Goal: Task Accomplishment & Management: Use online tool/utility

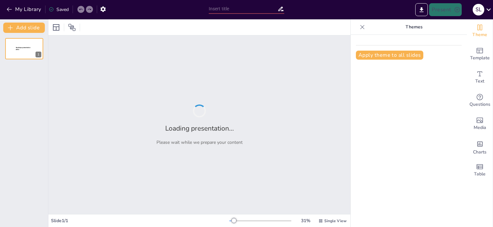
type input "Los Fundamentos Históricos de los Acuerdos Comerciales Internacionales"
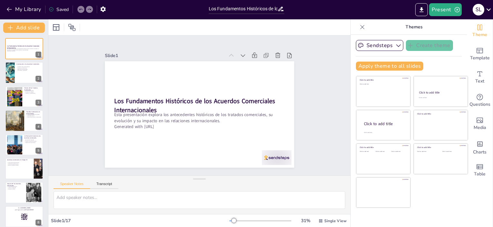
checkbox input "true"
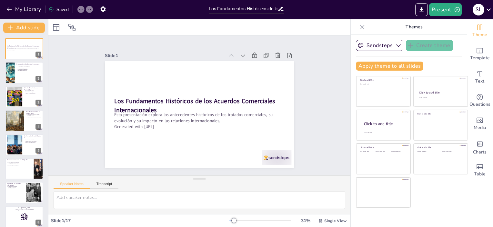
checkbox input "true"
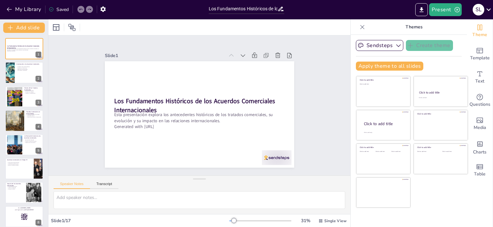
checkbox input "true"
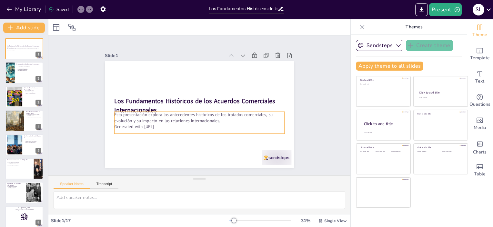
checkbox input "true"
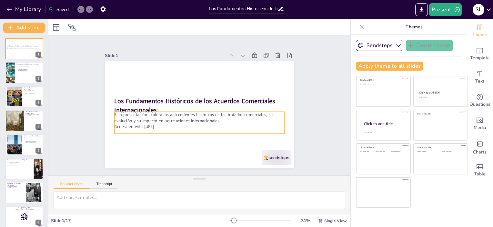
checkbox input "true"
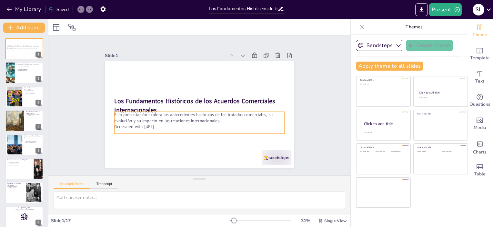
checkbox input "true"
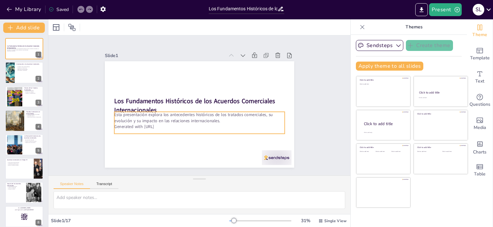
checkbox input "true"
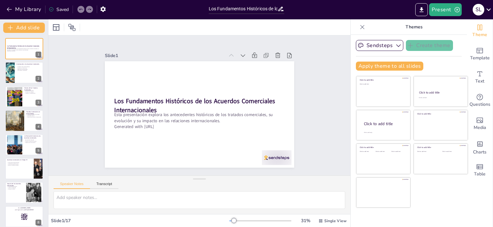
checkbox input "true"
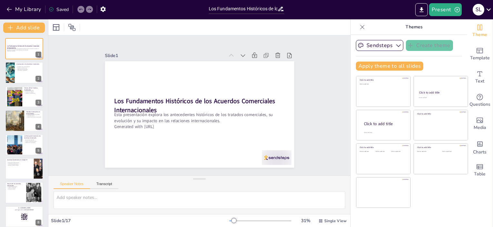
checkbox input "true"
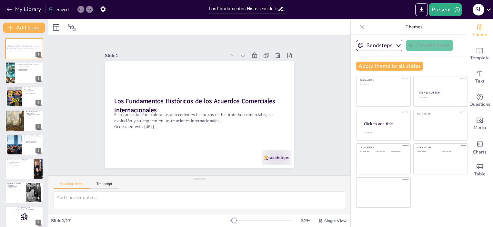
checkbox input "true"
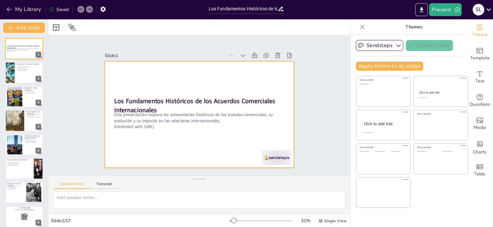
checkbox input "true"
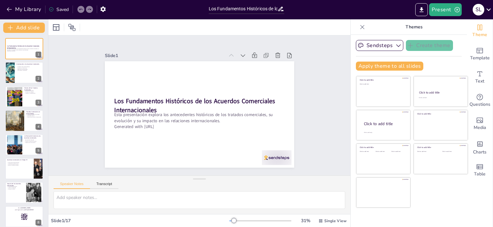
checkbox input "true"
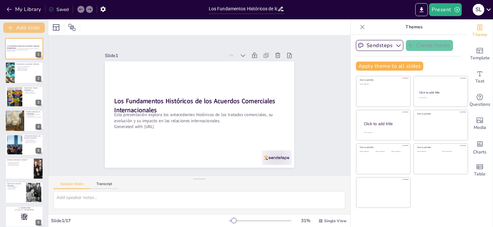
checkbox input "true"
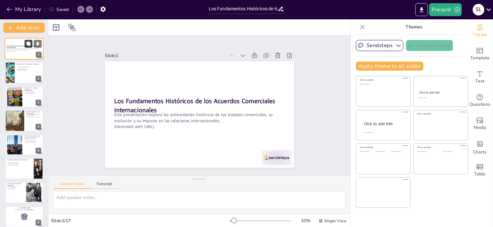
checkbox input "true"
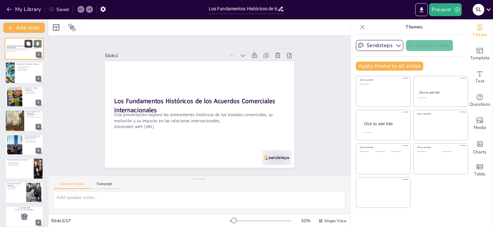
checkbox input "true"
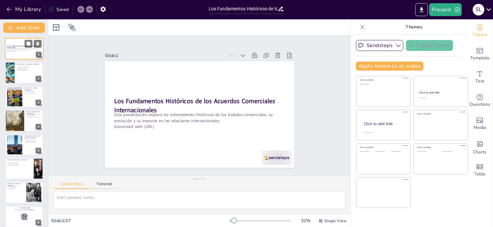
checkbox input "true"
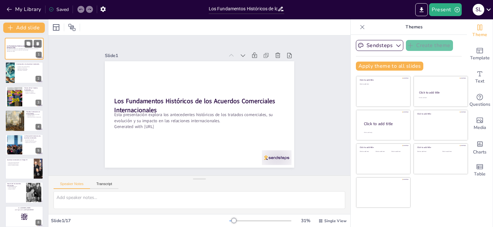
checkbox input "true"
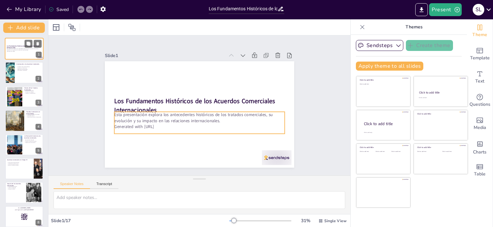
checkbox input "true"
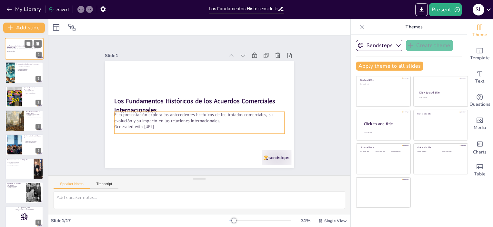
checkbox input "true"
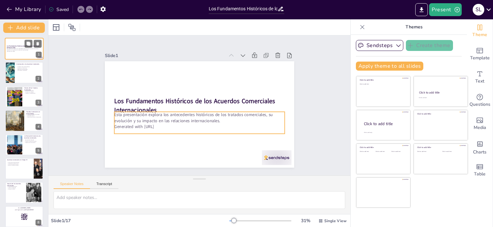
checkbox input "true"
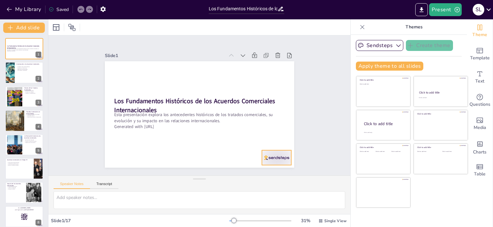
checkbox input "true"
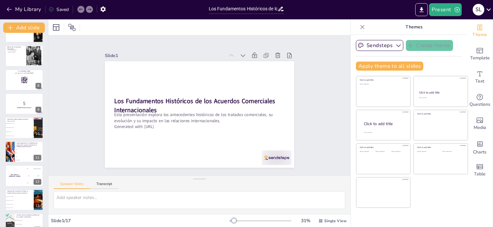
scroll to position [114, 0]
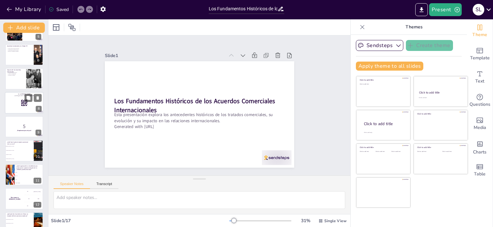
checkbox input "true"
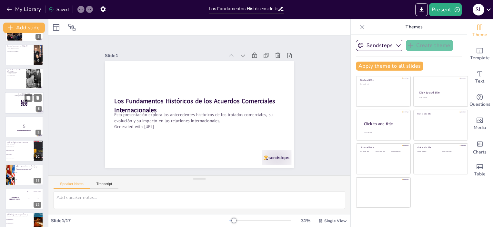
checkbox input "true"
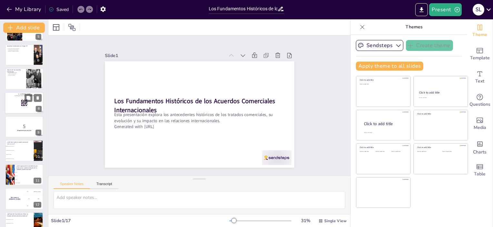
checkbox input "true"
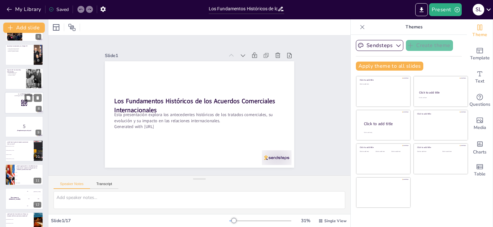
checkbox input "true"
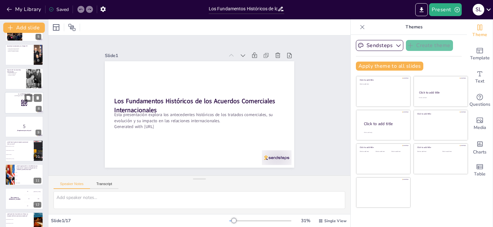
checkbox input "true"
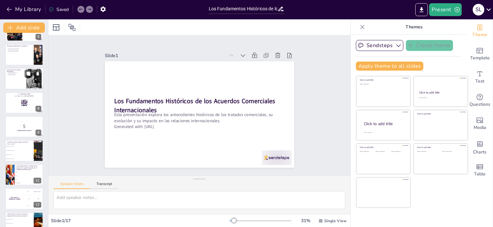
checkbox input "true"
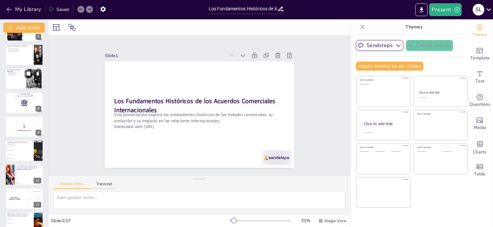
checkbox input "true"
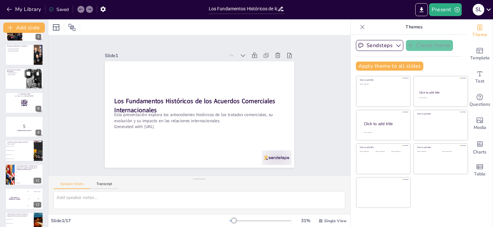
checkbox input "true"
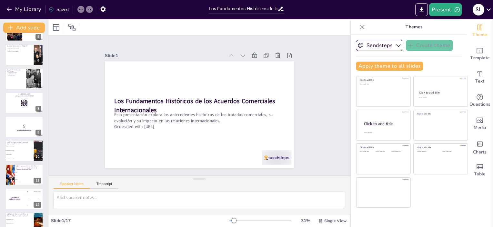
checkbox input "true"
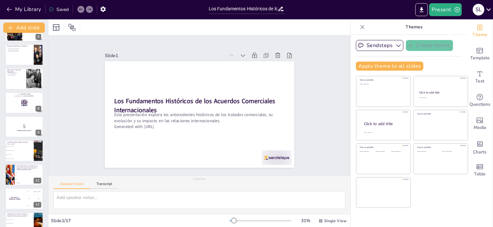
checkbox input "true"
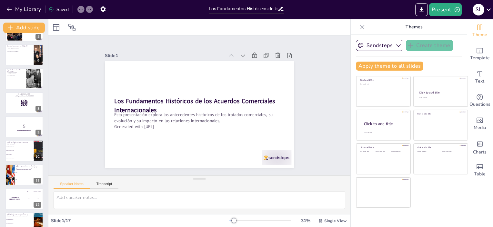
checkbox input "true"
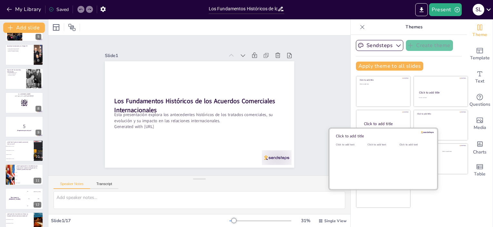
checkbox input "true"
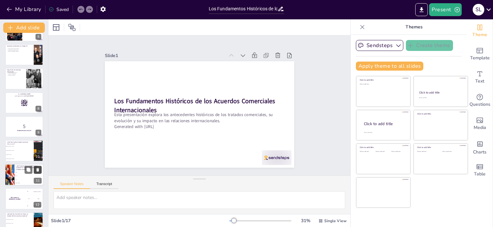
checkbox input "true"
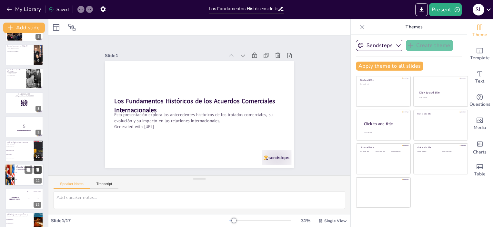
checkbox input "true"
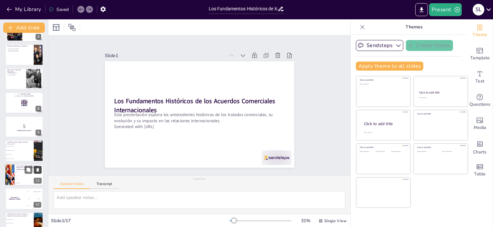
checkbox input "true"
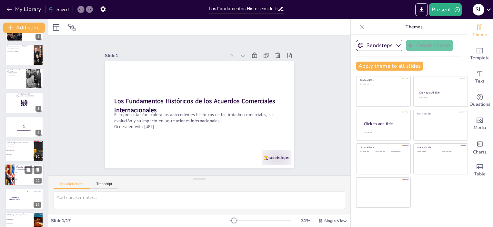
checkbox input "true"
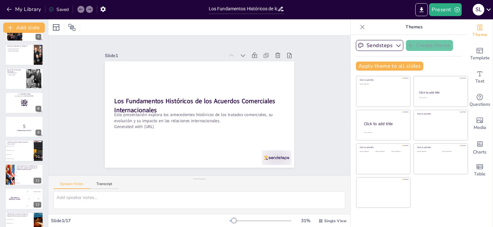
checkbox input "true"
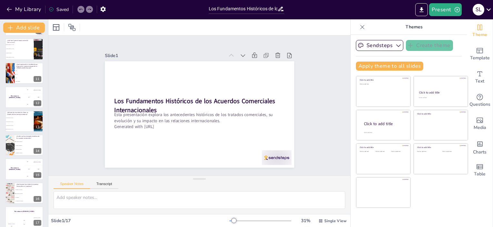
scroll to position [221, 0]
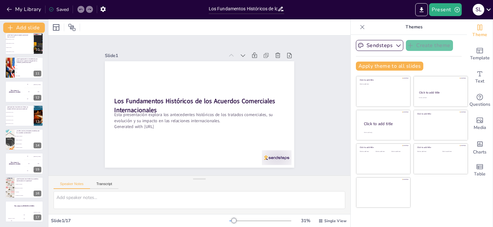
checkbox input "true"
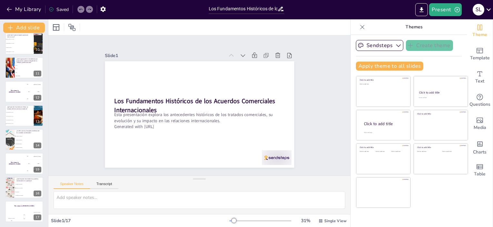
checkbox input "true"
click at [448, 11] on button "Present" at bounding box center [445, 9] width 32 height 13
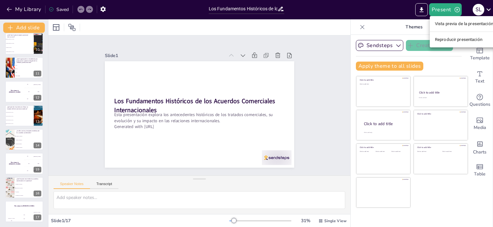
click at [461, 25] on li "Vista previa de la presentación" at bounding box center [464, 24] width 69 height 10
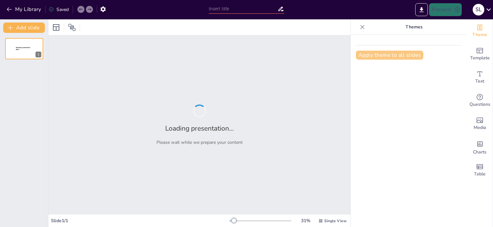
type input "Los Fundamentos Históricos de los Acuerdos Comerciales Internacionales"
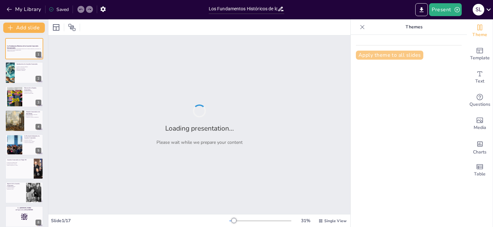
checkbox input "true"
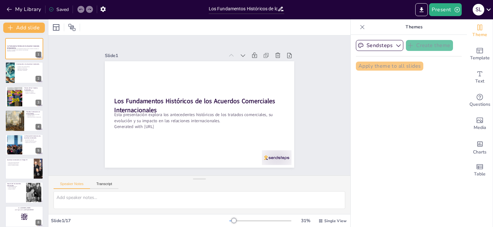
checkbox input "true"
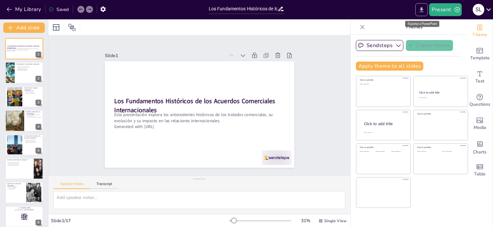
click at [424, 9] on icon "Export to PowerPoint" at bounding box center [422, 9] width 4 height 5
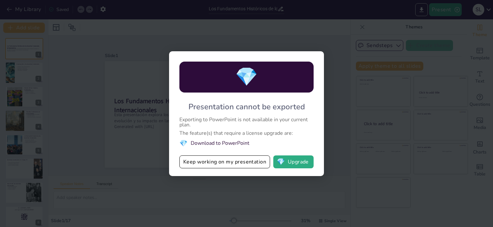
click at [338, 116] on div "💎 Presentation cannot be exported Exporting to PowerPoint is not available in y…" at bounding box center [246, 113] width 493 height 227
click at [209, 167] on button "Keep working on my presentation" at bounding box center [225, 162] width 91 height 13
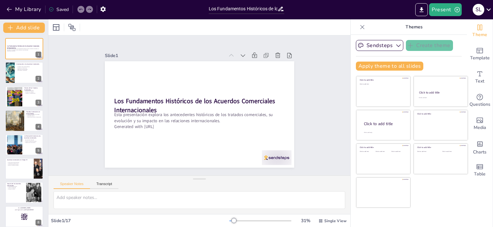
checkbox input "true"
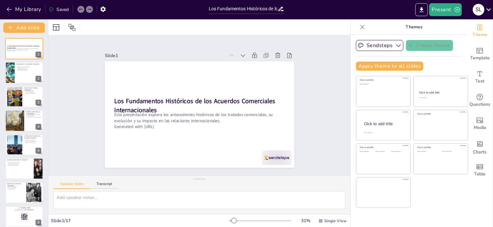
checkbox input "true"
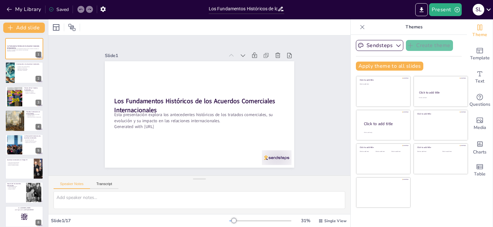
checkbox input "true"
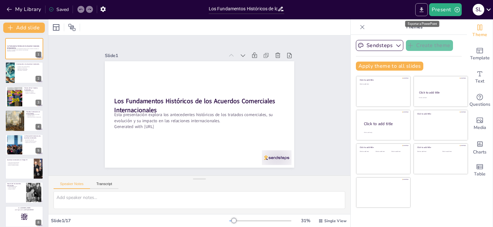
click at [422, 12] on icon "Export to PowerPoint" at bounding box center [422, 9] width 4 height 5
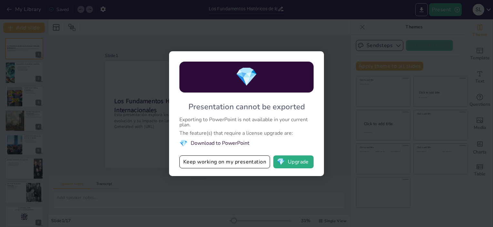
click at [278, 195] on div "💎 Presentation cannot be exported Exporting to PowerPoint is not available in y…" at bounding box center [246, 113] width 493 height 227
click at [235, 161] on button "Keep working on my presentation" at bounding box center [225, 162] width 91 height 13
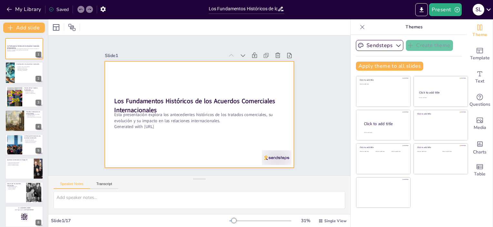
checkbox input "true"
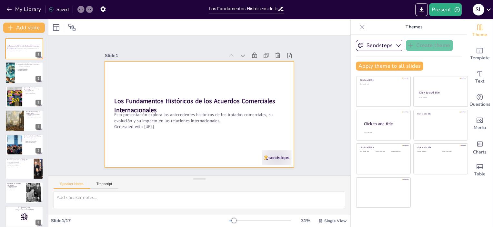
checkbox input "true"
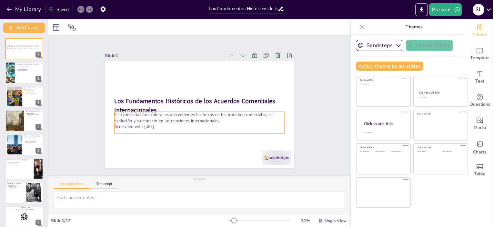
checkbox input "true"
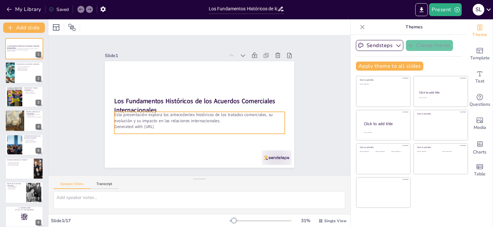
checkbox input "true"
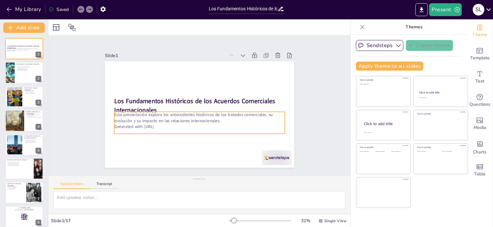
checkbox input "true"
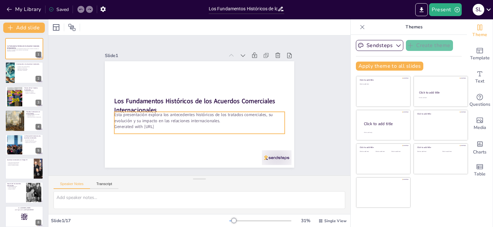
checkbox input "true"
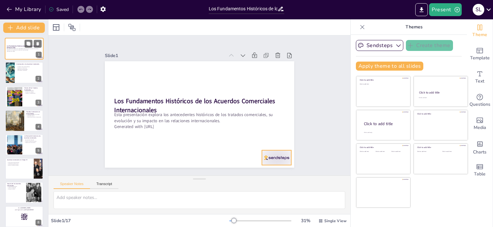
checkbox input "true"
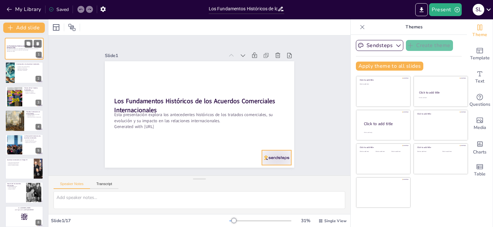
checkbox input "true"
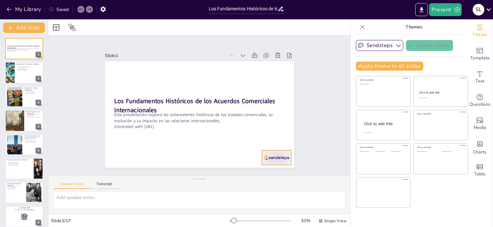
checkbox input "true"
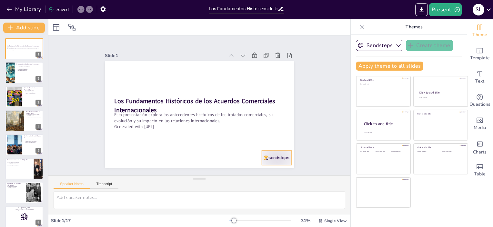
checkbox input "true"
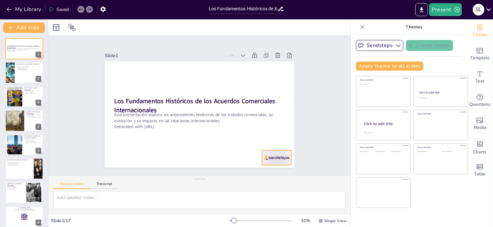
checkbox input "true"
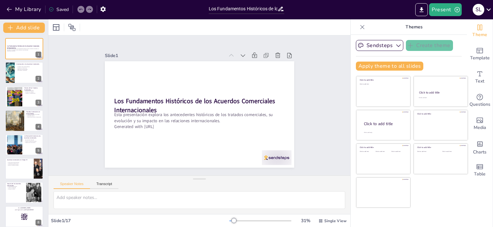
checkbox input "true"
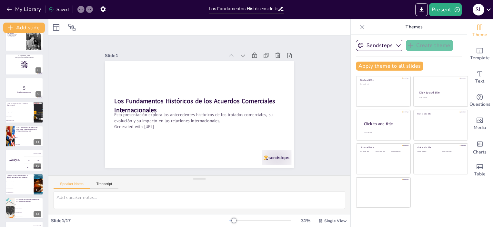
scroll to position [221, 0]
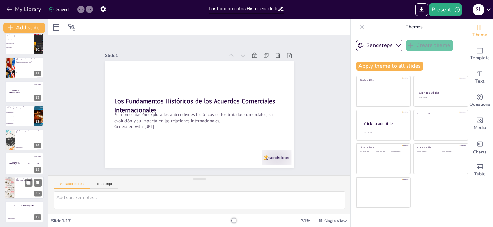
click at [24, 177] on div at bounding box center [24, 188] width 39 height 22
type textarea "La reducción de la pobreza es uno de los impactos positivos de los acuerdos com…"
checkbox input "true"
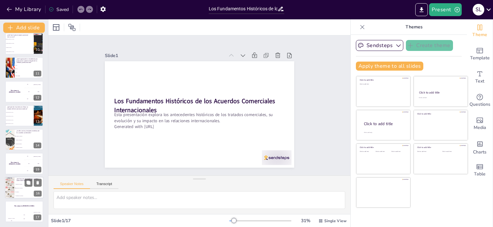
checkbox input "true"
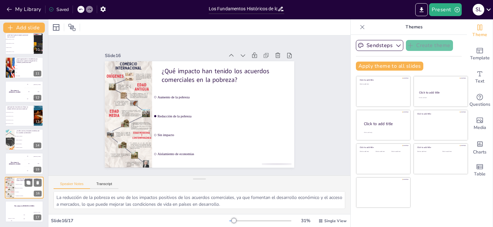
checkbox input "true"
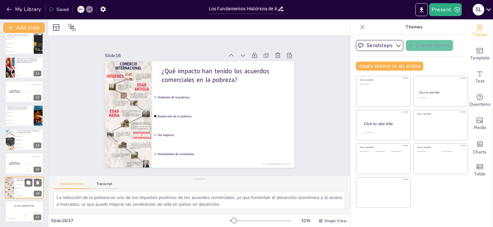
checkbox input "true"
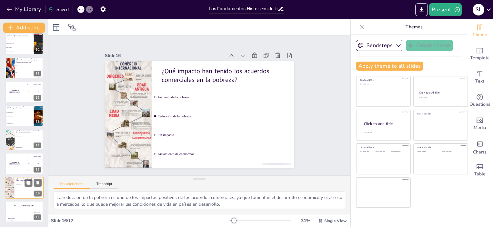
checkbox input "true"
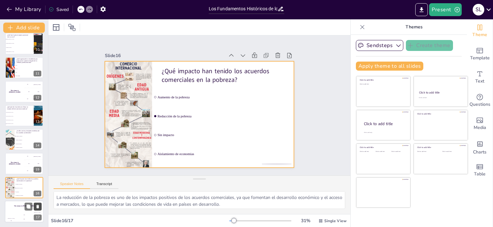
checkbox input "true"
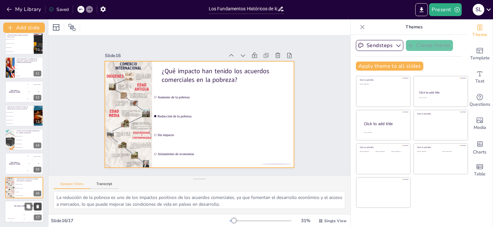
checkbox input "true"
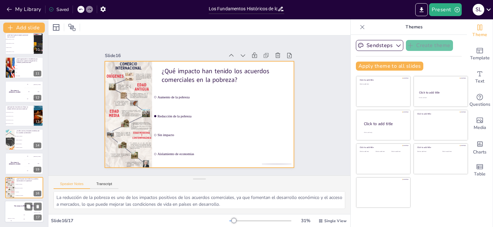
checkbox input "true"
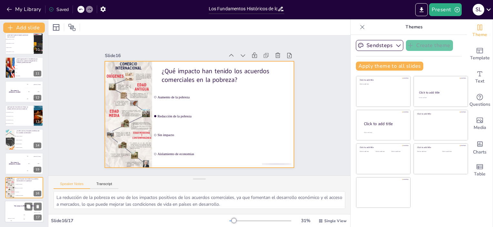
checkbox input "true"
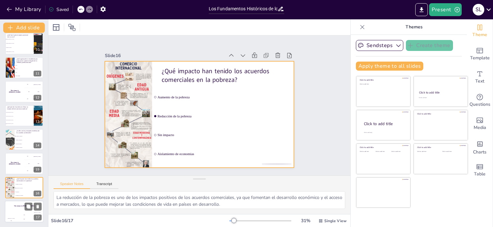
checkbox input "true"
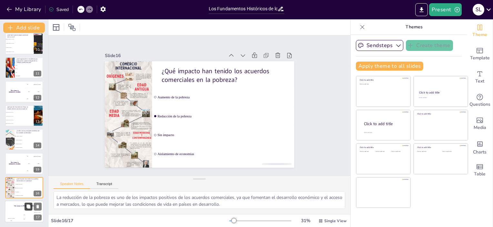
checkbox input "true"
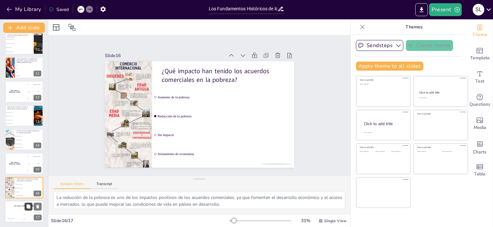
checkbox input "true"
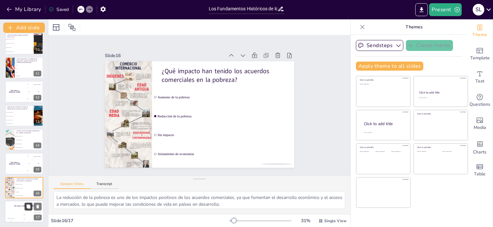
checkbox input "true"
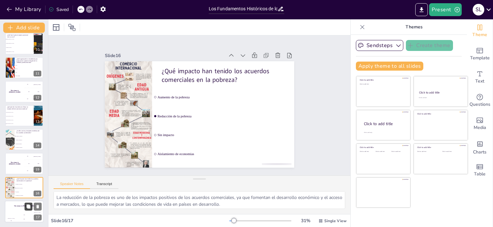
checkbox input "true"
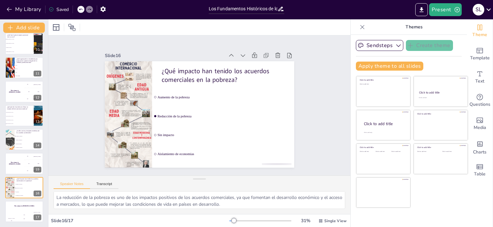
checkbox input "true"
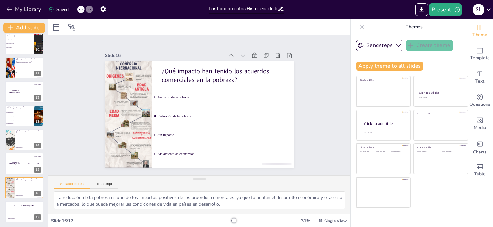
checkbox input "true"
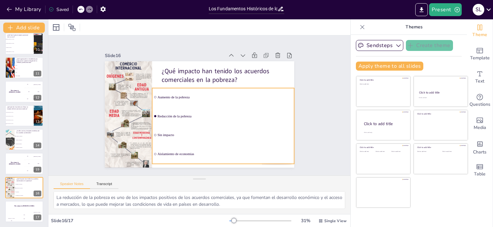
checkbox input "true"
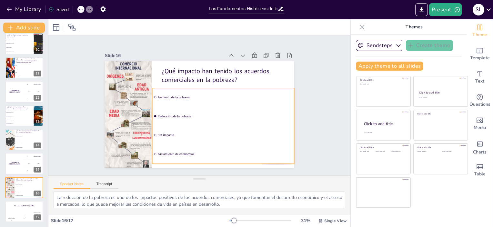
checkbox input "true"
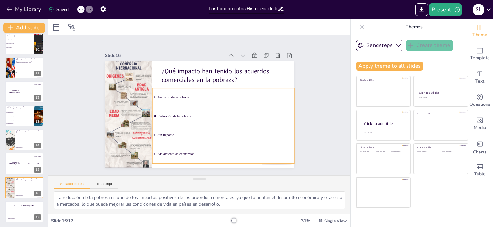
checkbox input "true"
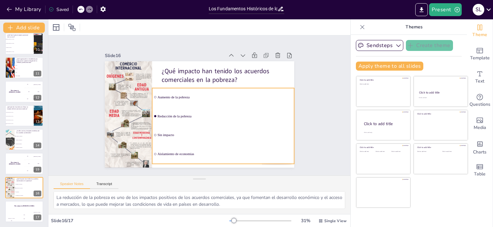
checkbox input "true"
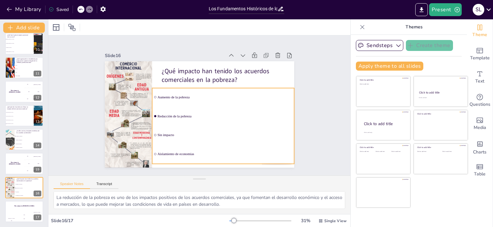
checkbox input "true"
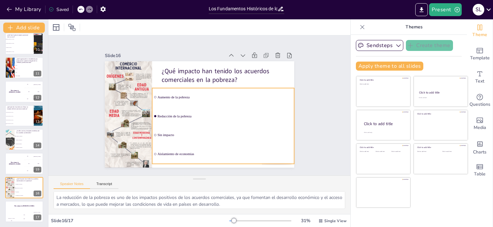
checkbox input "true"
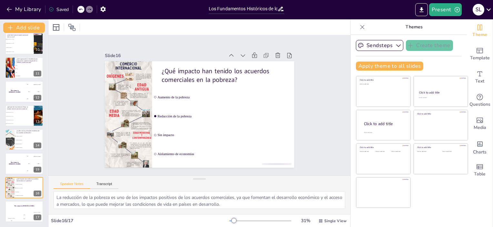
checkbox input "true"
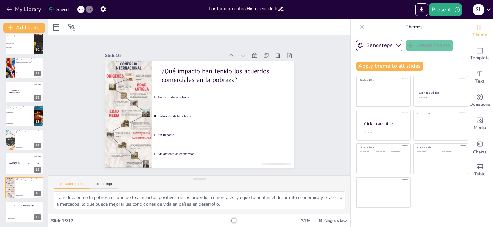
checkbox input "true"
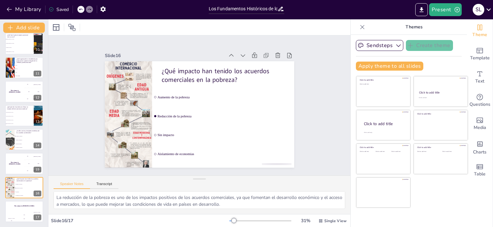
checkbox input "true"
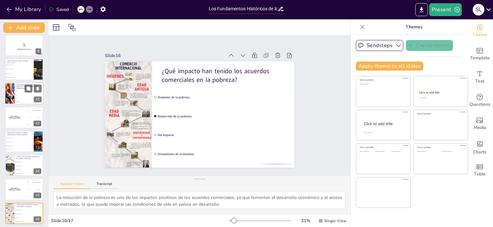
scroll to position [0, 0]
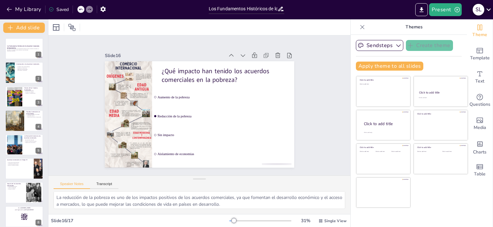
click at [488, 9] on icon at bounding box center [489, 9] width 5 height 3
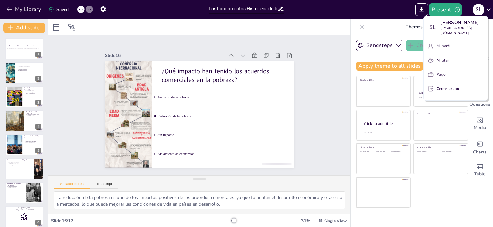
click at [323, 116] on div at bounding box center [246, 113] width 493 height 227
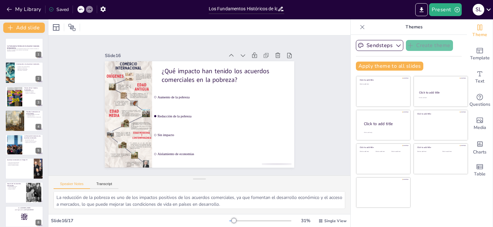
click at [285, 108] on div "Slide 1 Los Fundamentos Históricos de los Acuerdos Comerciales Internacionales …" at bounding box center [199, 105] width 171 height 315
click at [425, 13] on icon "Export to PowerPoint" at bounding box center [421, 9] width 7 height 7
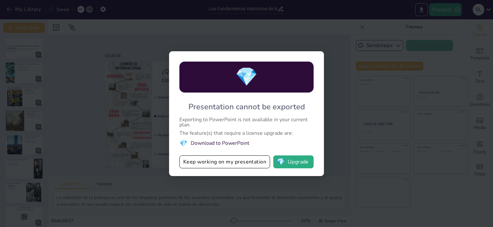
click at [61, 57] on div "💎 Presentation cannot be exported Exporting to PowerPoint is not available in y…" at bounding box center [246, 113] width 493 height 227
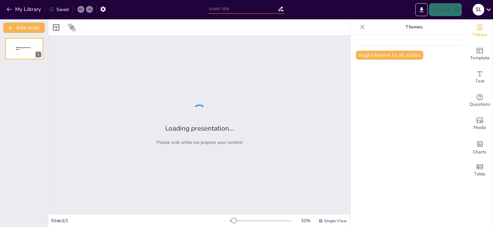
type input "Los Fundamentos Históricos de los Acuerdos Comerciales Internacionales"
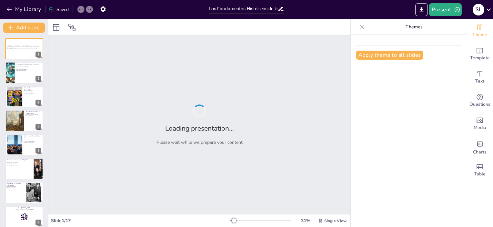
checkbox input "true"
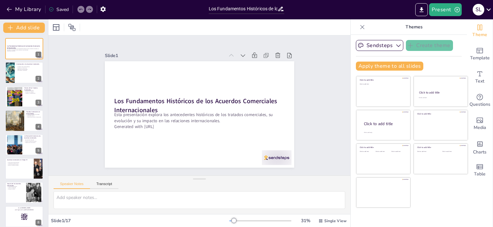
checkbox input "true"
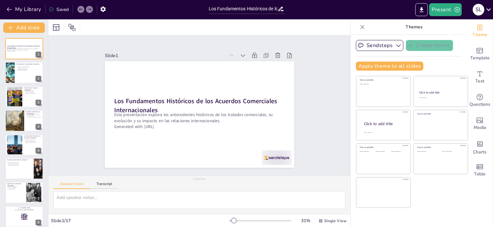
checkbox input "true"
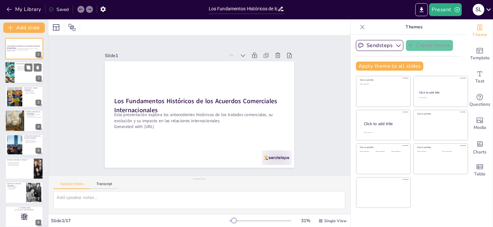
checkbox input "true"
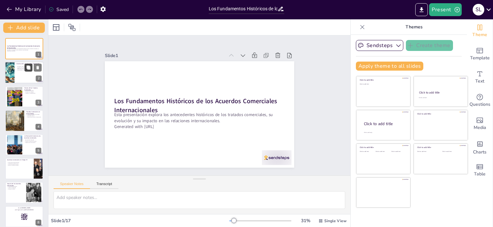
checkbox input "true"
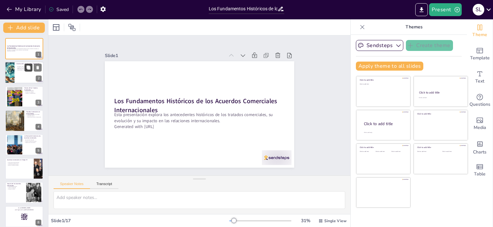
checkbox input "true"
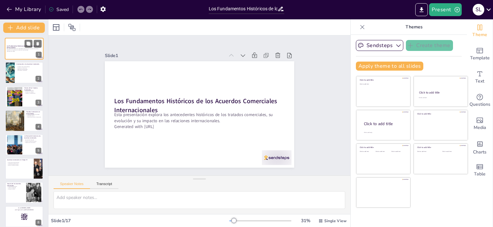
checkbox input "true"
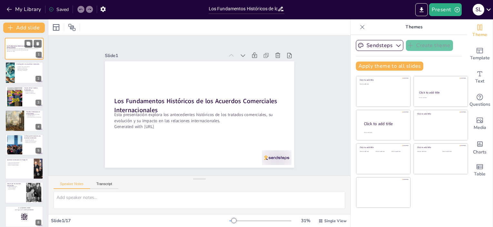
checkbox input "true"
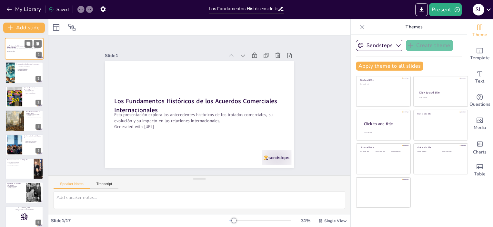
checkbox input "true"
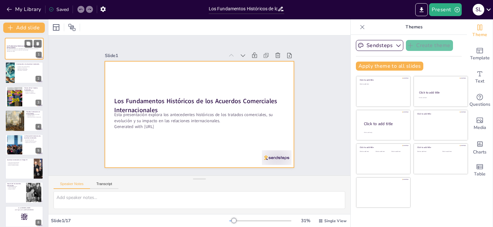
click at [27, 54] on div at bounding box center [24, 49] width 39 height 22
checkbox input "true"
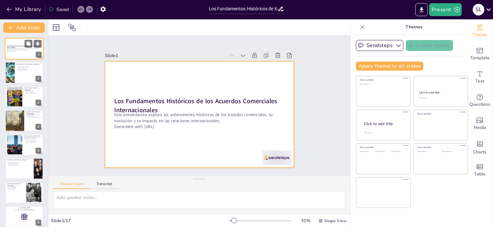
checkbox input "true"
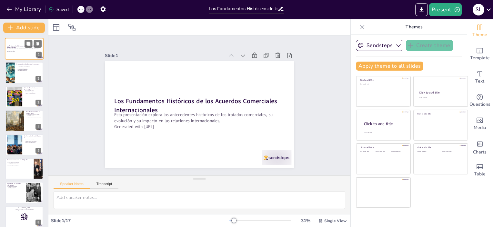
checkbox input "true"
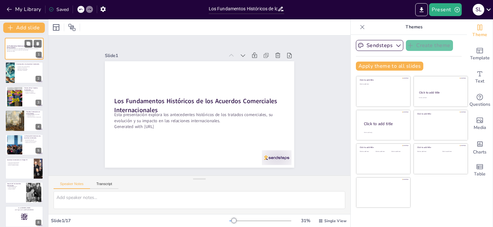
checkbox input "true"
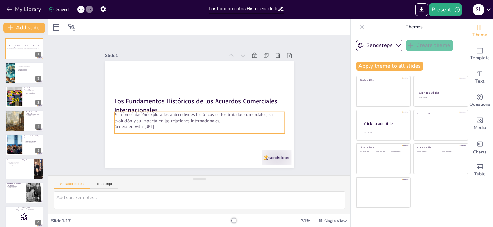
checkbox input "true"
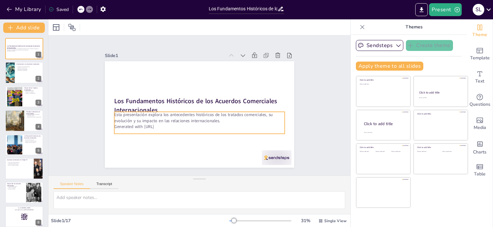
checkbox input "true"
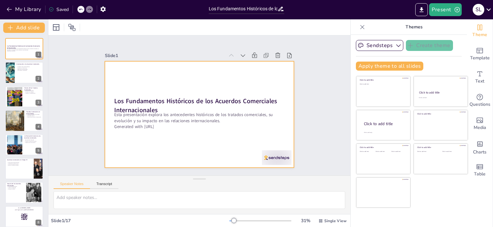
checkbox input "true"
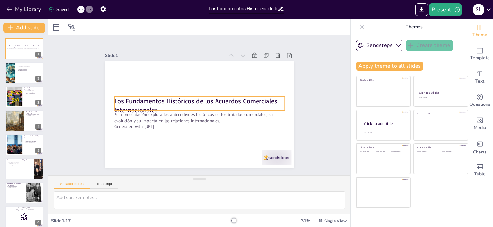
checkbox input "true"
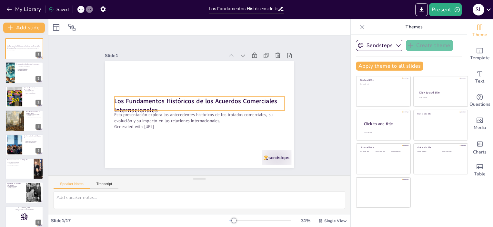
checkbox input "true"
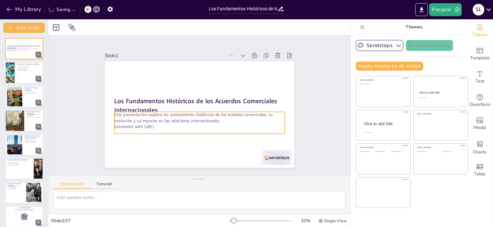
checkbox input "true"
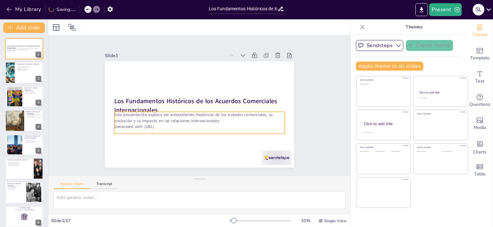
checkbox input "true"
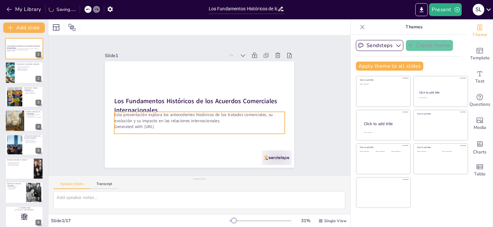
checkbox input "true"
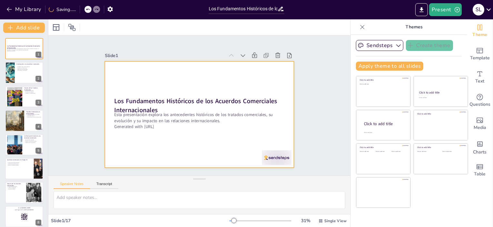
checkbox input "true"
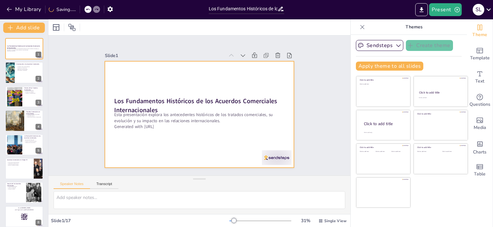
checkbox input "true"
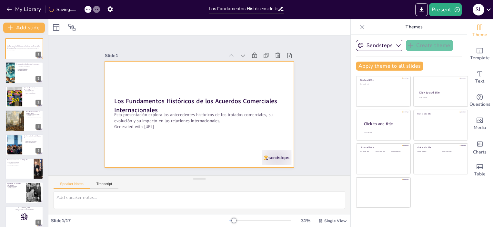
checkbox input "true"
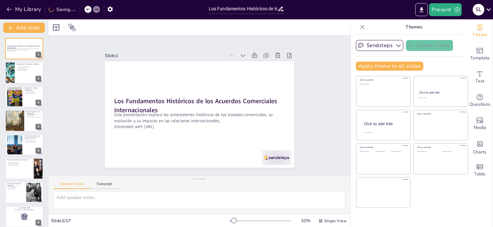
click at [360, 28] on icon at bounding box center [362, 27] width 6 height 6
checkbox input "true"
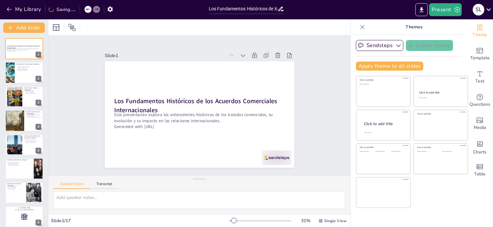
checkbox input "true"
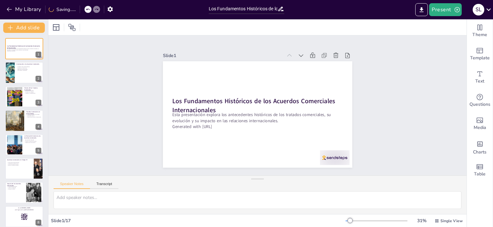
checkbox input "true"
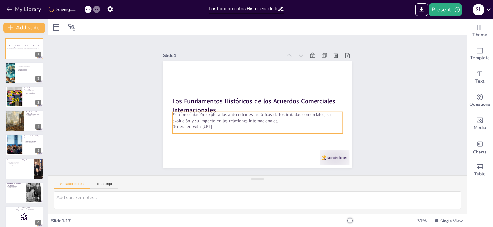
checkbox input "true"
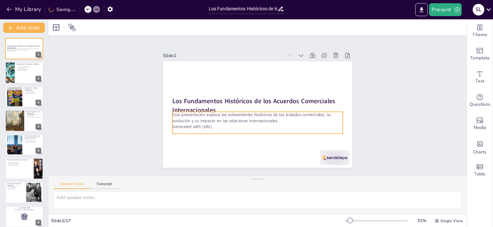
checkbox input "true"
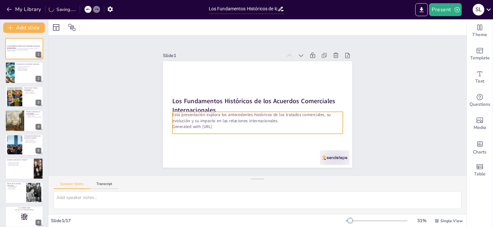
checkbox input "true"
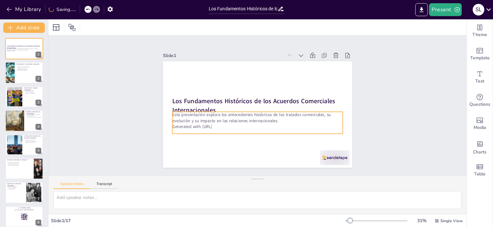
checkbox input "true"
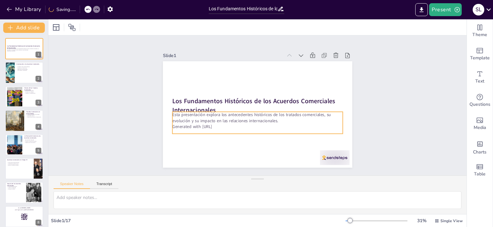
checkbox input "true"
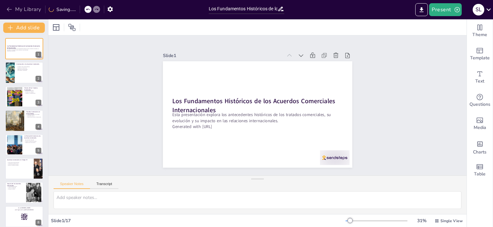
click at [7, 11] on icon "button" at bounding box center [9, 9] width 6 height 6
